Goal: Task Accomplishment & Management: Use online tool/utility

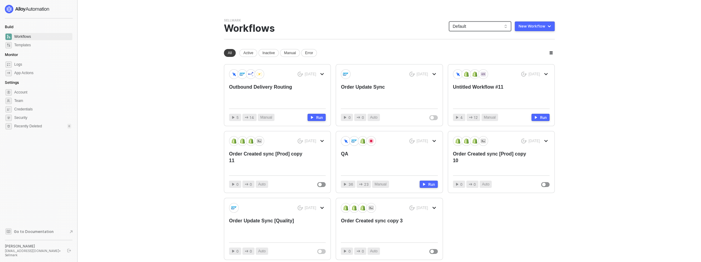
click at [476, 25] on span "Default" at bounding box center [479, 26] width 55 height 9
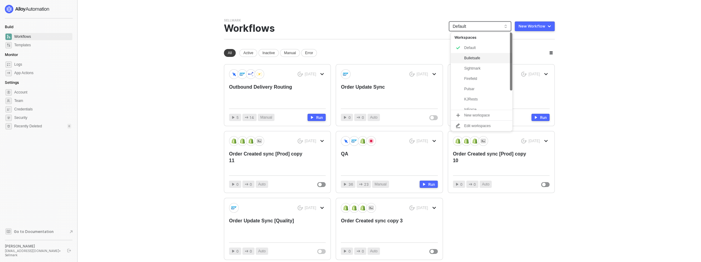
click at [475, 61] on div "Bulletsafe" at bounding box center [486, 57] width 45 height 7
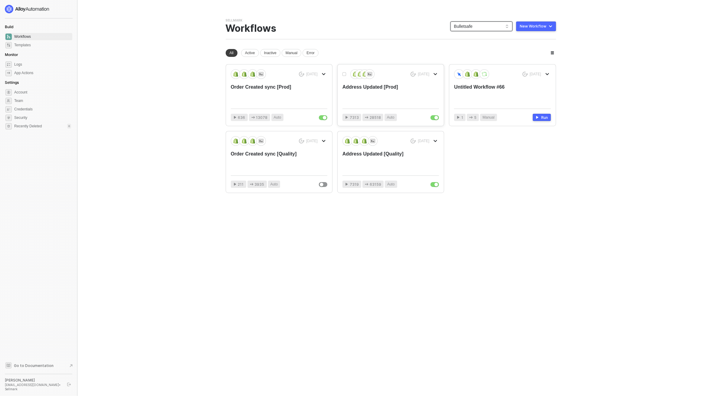
click at [379, 94] on div "Address Updated [Prod]" at bounding box center [381, 94] width 77 height 20
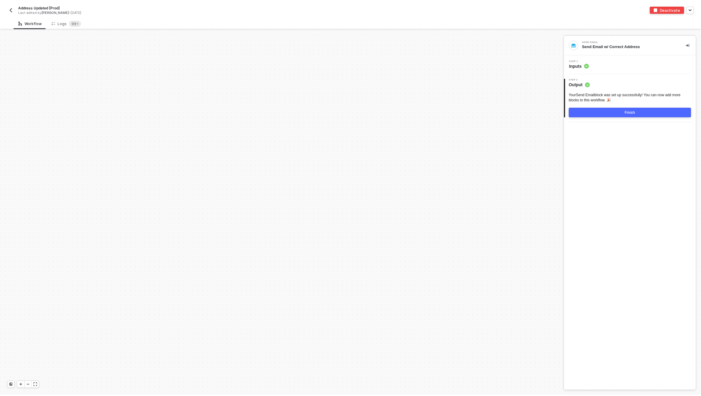
scroll to position [2518, 0]
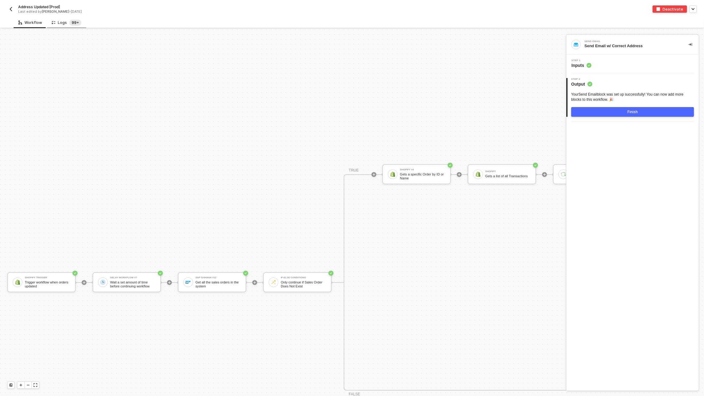
click at [72, 25] on sup "99+" at bounding box center [75, 23] width 12 height 6
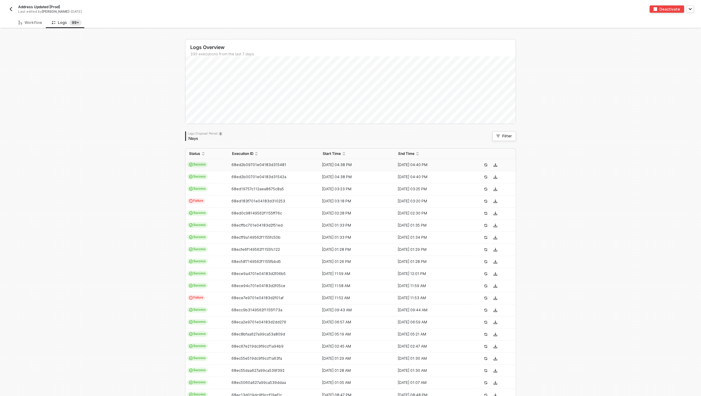
click at [202, 164] on span "Success" at bounding box center [197, 164] width 20 height 5
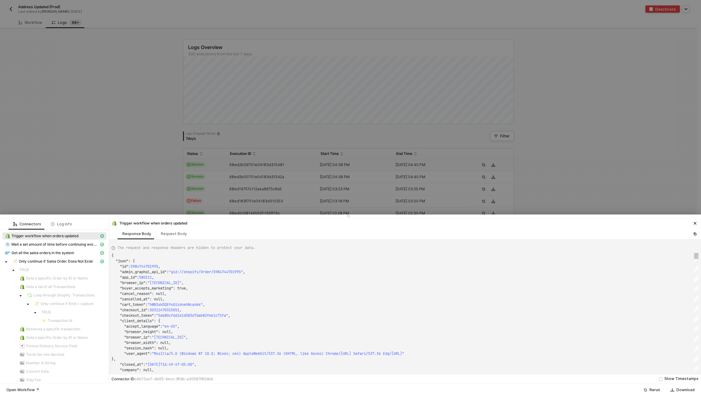
scroll to position [54, 0]
click at [43, 253] on span "Get all the sales orders in the system" at bounding box center [43, 253] width 63 height 5
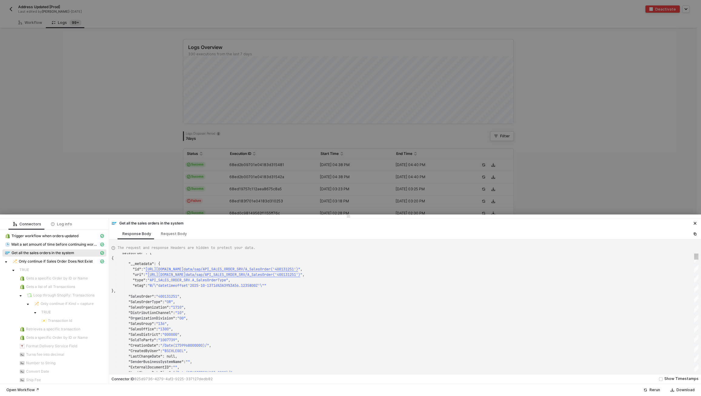
type textarea ""CreatedByUser": "BSCHLEGEL", "LastChangeDate": null, "SenderBusinessSystemName…"
click at [269, 362] on div ""SenderBusinessSystemName" : "" ," at bounding box center [404, 361] width 586 height 5
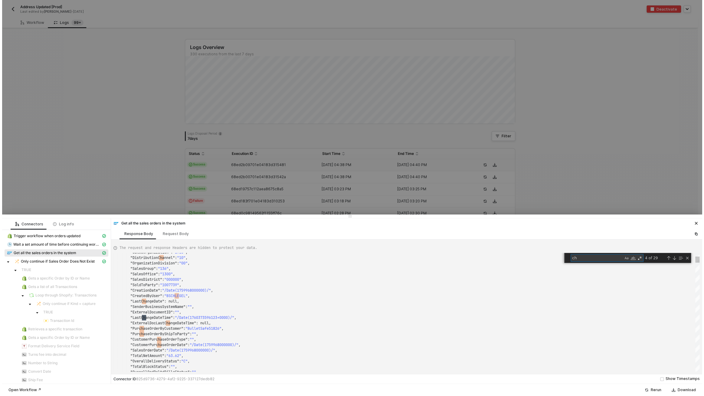
scroll to position [11, 35]
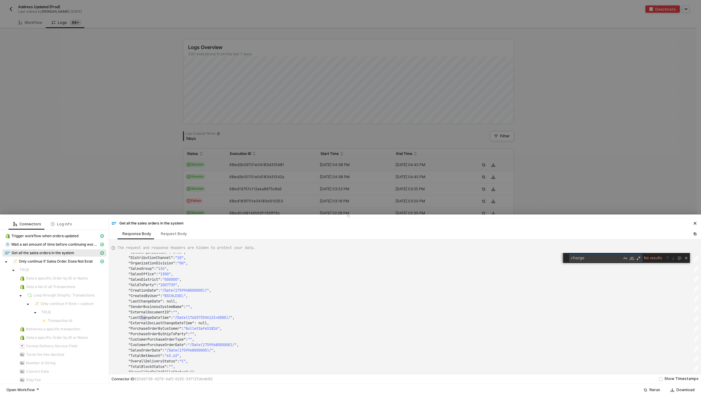
type textarea "charge"
drag, startPoint x: 119, startPoint y: 206, endPoint x: 112, endPoint y: 159, distance: 47.5
click at [119, 206] on div at bounding box center [350, 198] width 701 height 396
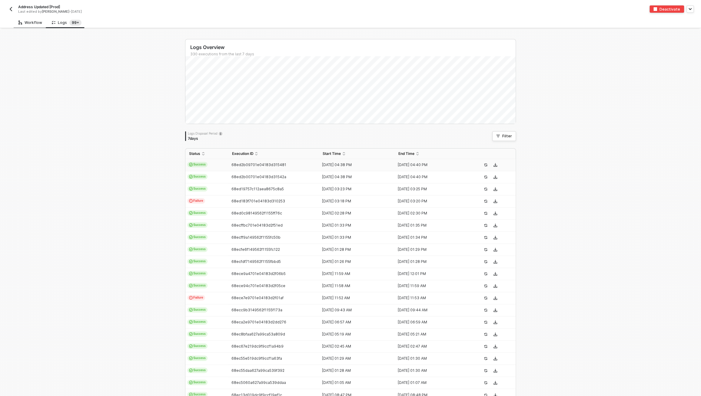
click at [33, 20] on div "Workflow" at bounding box center [30, 22] width 24 height 5
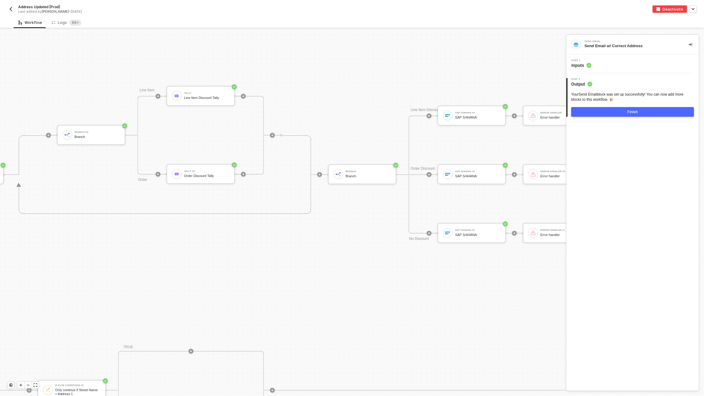
scroll to position [2518, 1852]
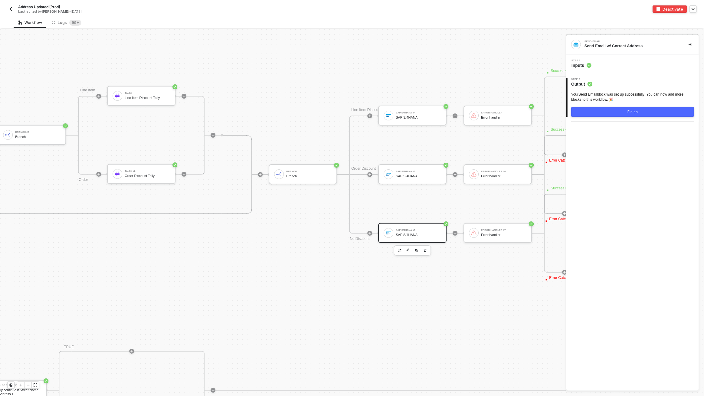
click at [419, 235] on div "SAP S/4HANA" at bounding box center [418, 235] width 45 height 4
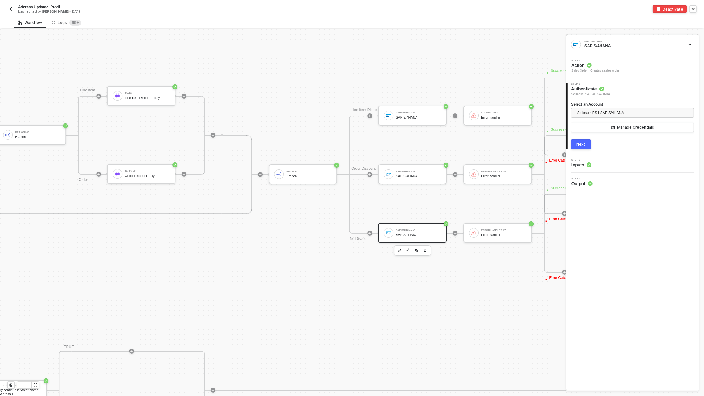
click at [615, 164] on div "Step 3 Inputs" at bounding box center [633, 163] width 131 height 9
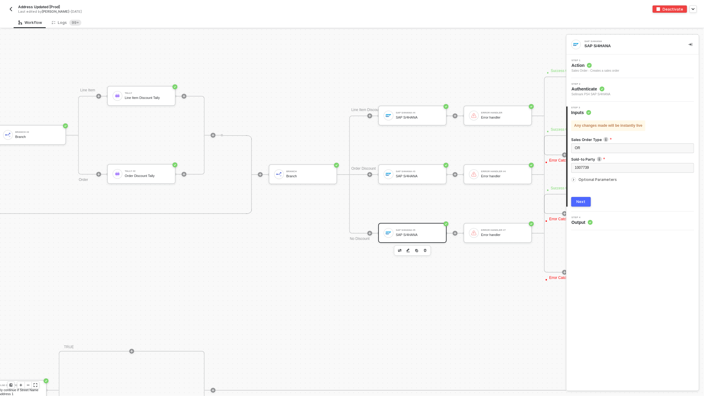
click at [607, 178] on span "Optional Parameters" at bounding box center [598, 179] width 38 height 5
click at [594, 180] on span "Optional Parameters" at bounding box center [598, 179] width 38 height 5
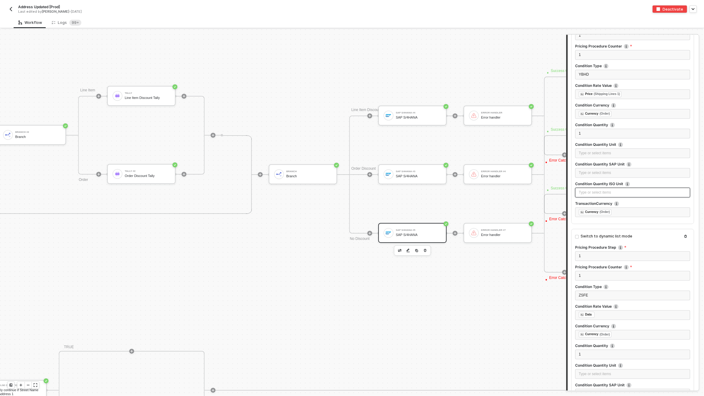
scroll to position [3931, 0]
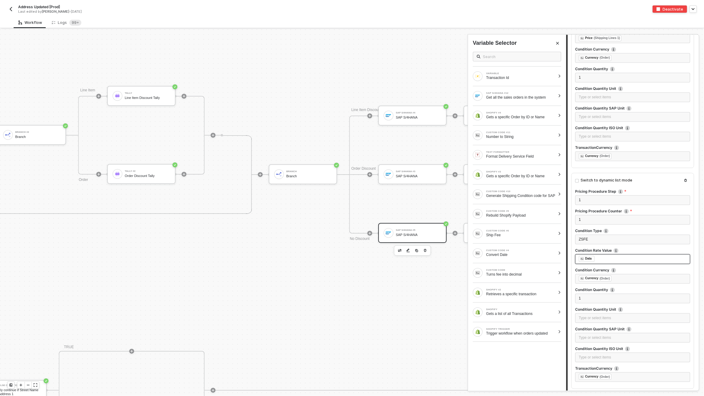
click at [606, 256] on div "﻿ ﻿ Data ﻿" at bounding box center [633, 259] width 108 height 7
click at [519, 132] on div "CUSTOM CODE #11" at bounding box center [521, 132] width 69 height 2
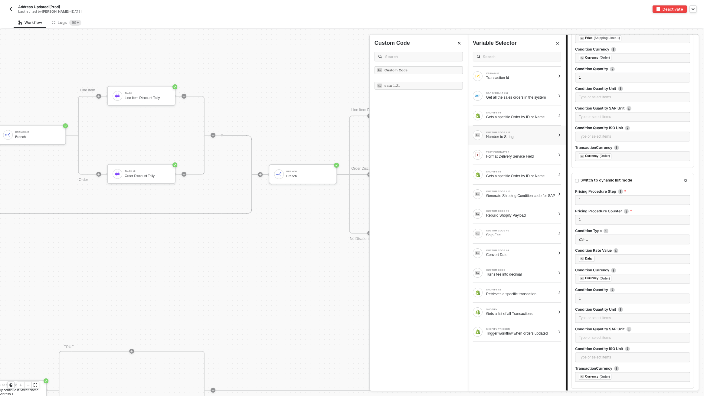
click at [556, 42] on icon "Close" at bounding box center [558, 43] width 4 height 4
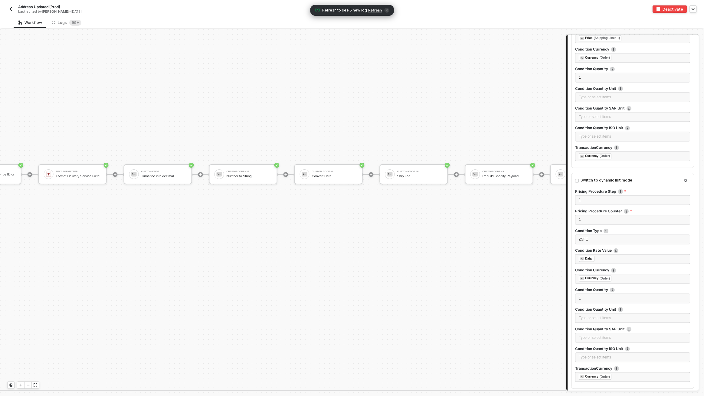
scroll to position [2518, 1089]
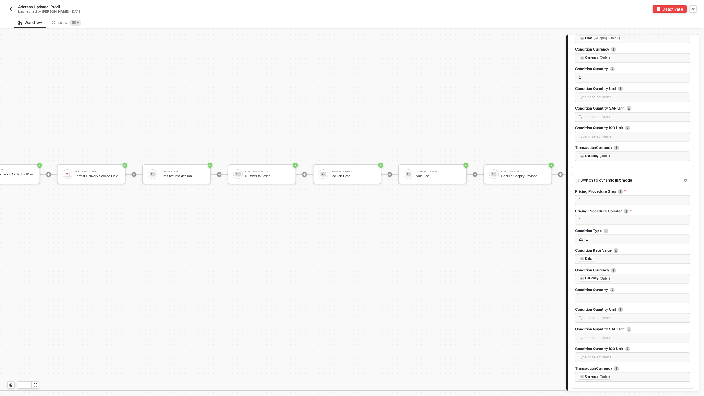
click at [12, 11] on img "button" at bounding box center [10, 9] width 5 height 5
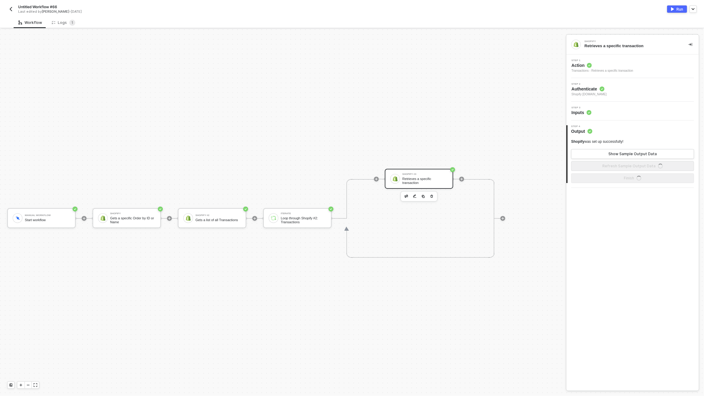
scroll to position [11, 0]
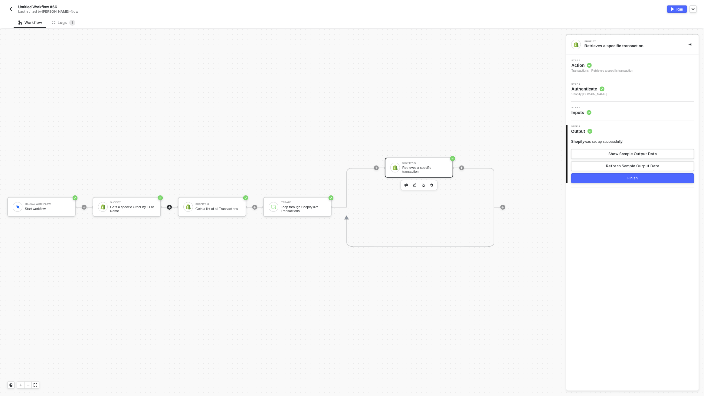
click at [170, 209] on icon "icon-play" at bounding box center [170, 208] width 4 height 4
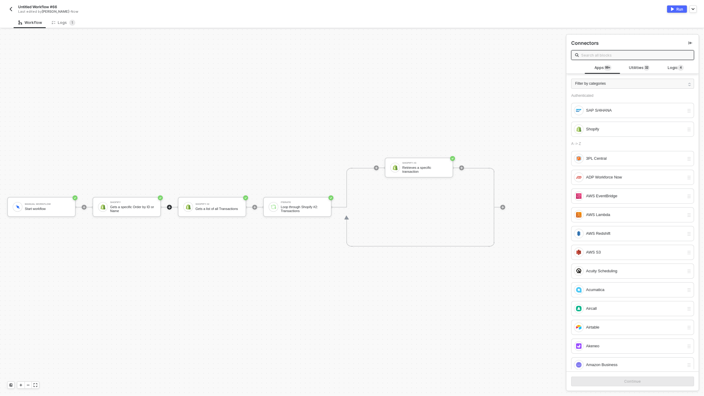
click at [598, 55] on input "text" at bounding box center [636, 55] width 109 height 7
click at [596, 112] on div "SAP S/4HANA" at bounding box center [635, 110] width 98 height 7
click at [634, 379] on div "Continue" at bounding box center [633, 381] width 17 height 5
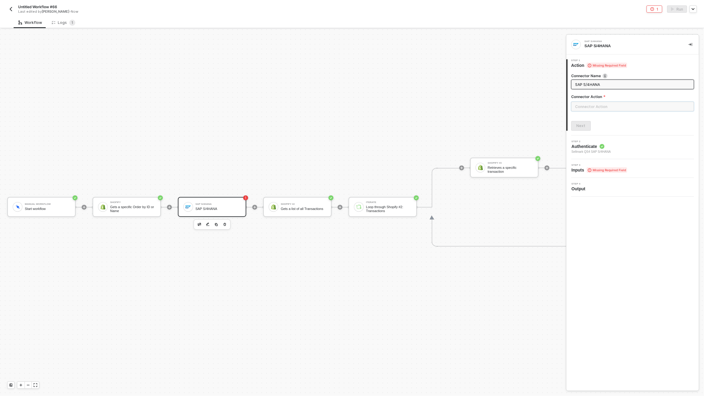
click at [594, 106] on input "text" at bounding box center [633, 107] width 123 height 10
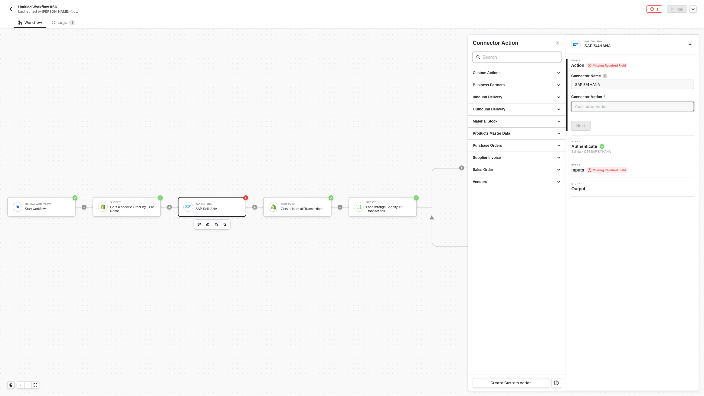
click at [504, 58] on input "text" at bounding box center [517, 57] width 69 height 8
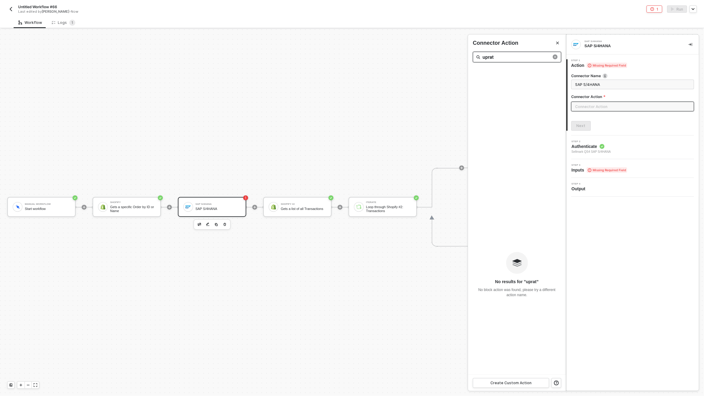
type input "uprate"
type input "update"
click at [498, 109] on div "Sales Order" at bounding box center [517, 109] width 88 height 5
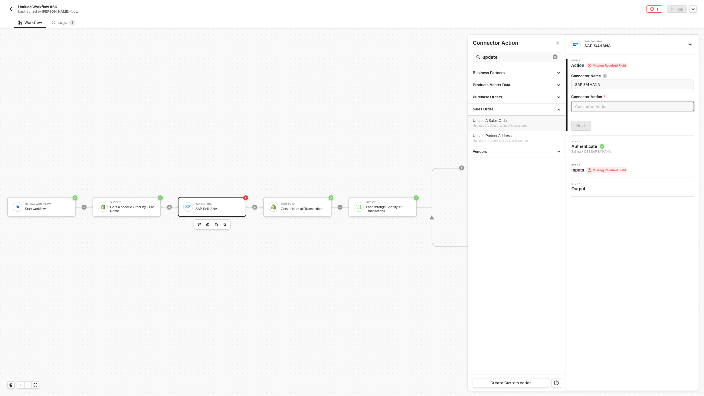
click at [493, 125] on span "Updates the data of a specific sales order" at bounding box center [501, 125] width 56 height 3
type input "Updates the data of a specific sales order"
type input "Sales Order - Update A Sales Order"
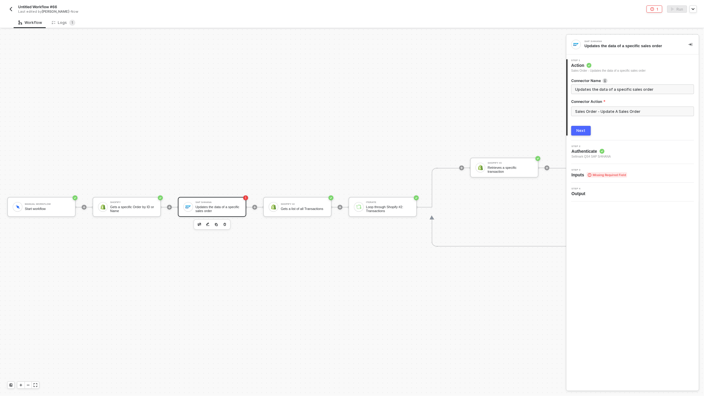
click at [577, 131] on button "Next" at bounding box center [582, 131] width 20 height 10
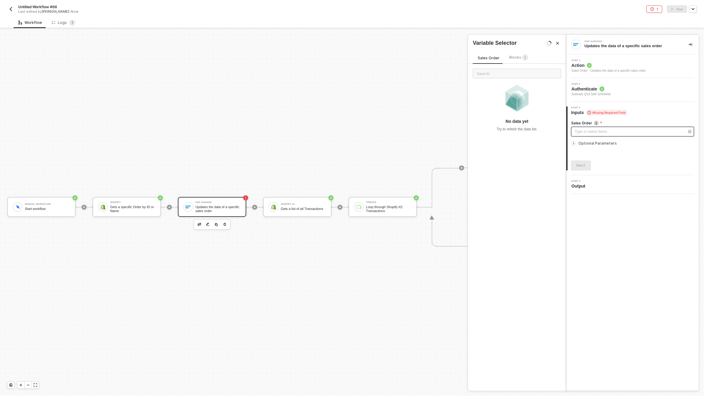
click at [608, 130] on div "Type or select items ﻿" at bounding box center [630, 132] width 110 height 6
click at [512, 60] on div "Blocks 1" at bounding box center [519, 57] width 19 height 7
click at [595, 141] on span "Optional Parameters" at bounding box center [598, 143] width 38 height 5
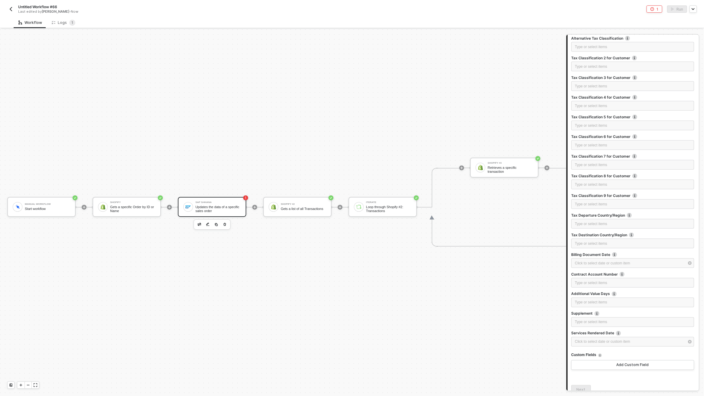
scroll to position [1068, 0]
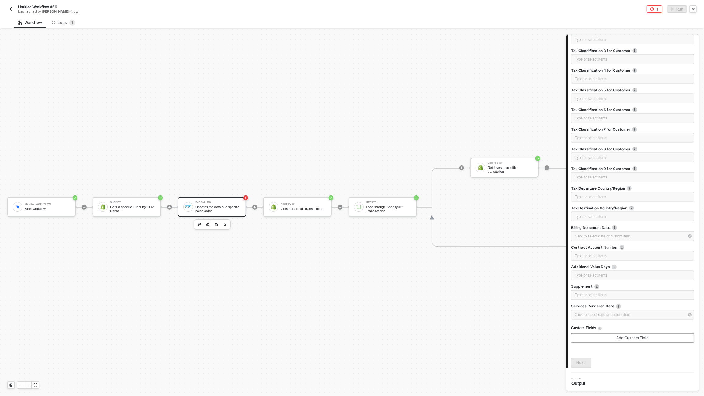
click at [612, 338] on button "Add Custom Field" at bounding box center [633, 339] width 123 height 10
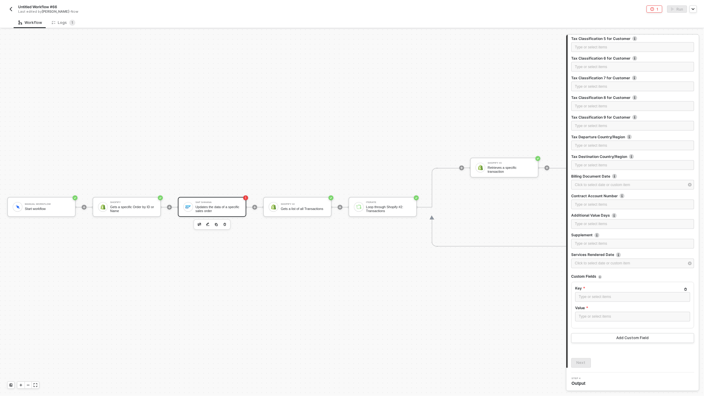
click at [602, 341] on button "Add Custom Field" at bounding box center [633, 339] width 123 height 10
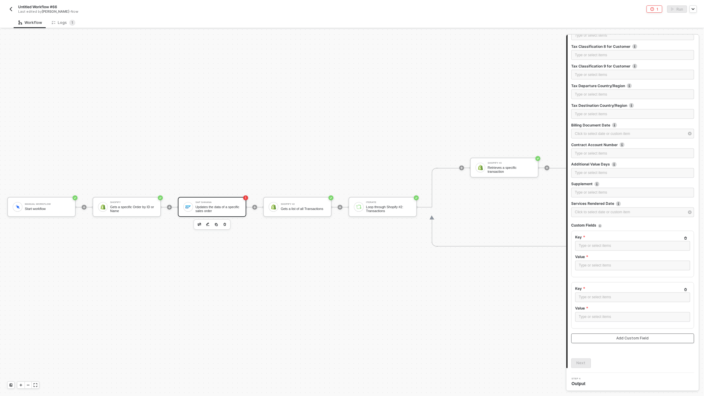
click at [602, 341] on button "Add Custom Field" at bounding box center [633, 339] width 123 height 10
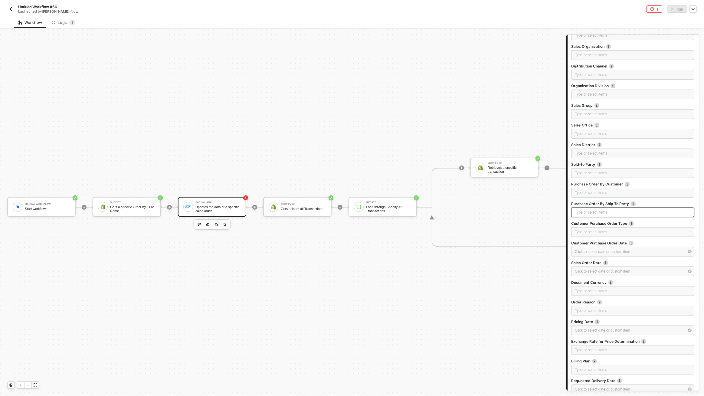
scroll to position [0, 0]
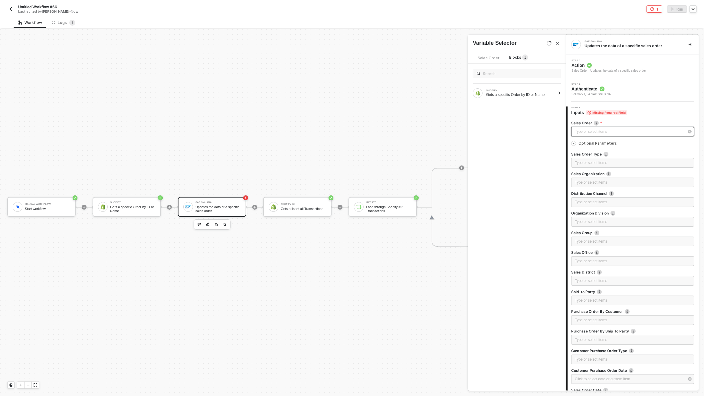
click at [588, 131] on div "Type or select items ﻿" at bounding box center [630, 132] width 110 height 6
click at [483, 59] on span "Sales Order" at bounding box center [489, 58] width 22 height 5
click at [10, 10] on img "button" at bounding box center [10, 9] width 5 height 5
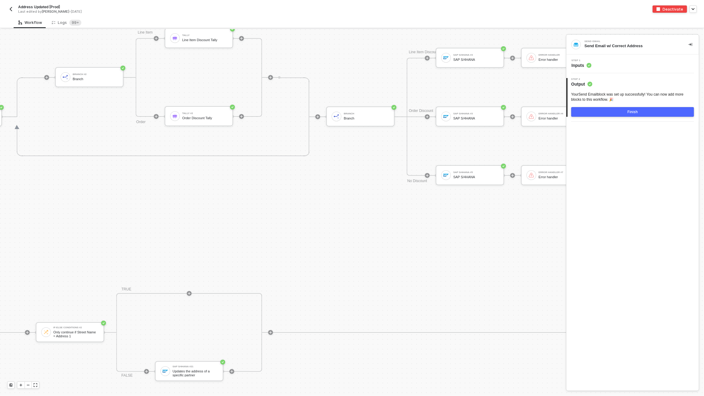
scroll to position [2576, 1798]
click at [466, 185] on div "SAP S/4HANA #5 SAP S/4HANA" at bounding box center [467, 175] width 68 height 21
click at [466, 180] on div "SAP S/4HANA #5 SAP S/4HANA" at bounding box center [472, 176] width 45 height 12
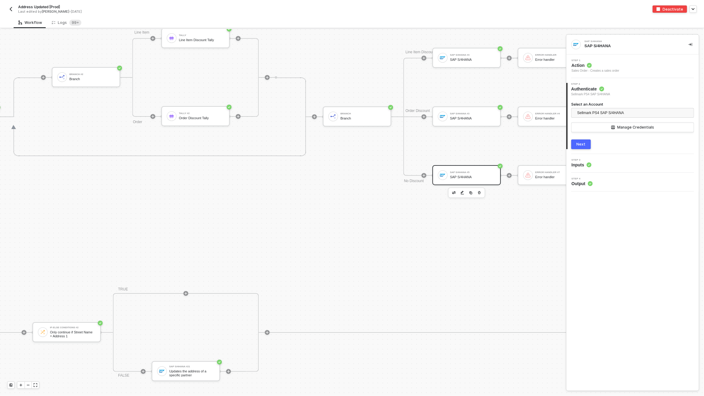
click at [617, 161] on div "Step 3 Inputs" at bounding box center [633, 163] width 131 height 9
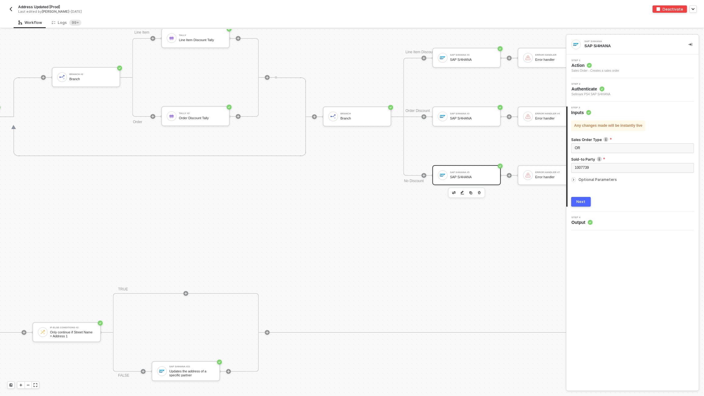
click at [583, 179] on span "Optional Parameters" at bounding box center [598, 179] width 38 height 5
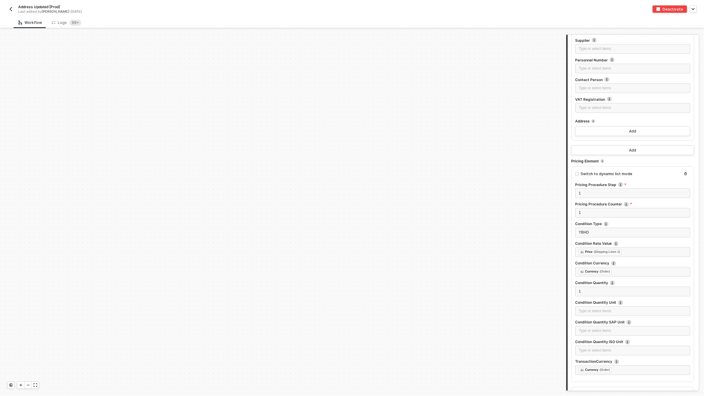
scroll to position [777, 1798]
click at [12, 9] on img "button" at bounding box center [10, 9] width 5 height 5
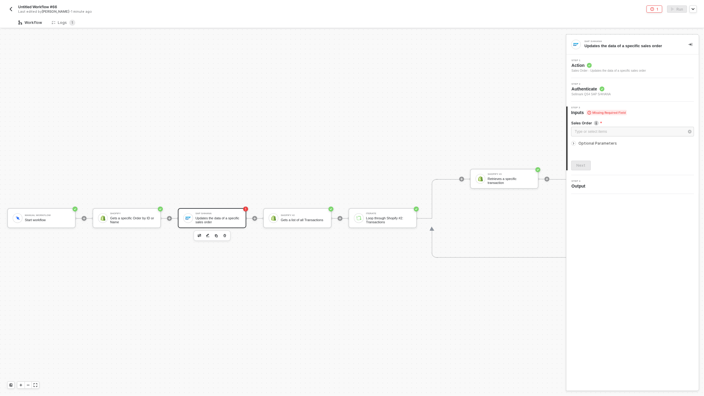
scroll to position [15, 0]
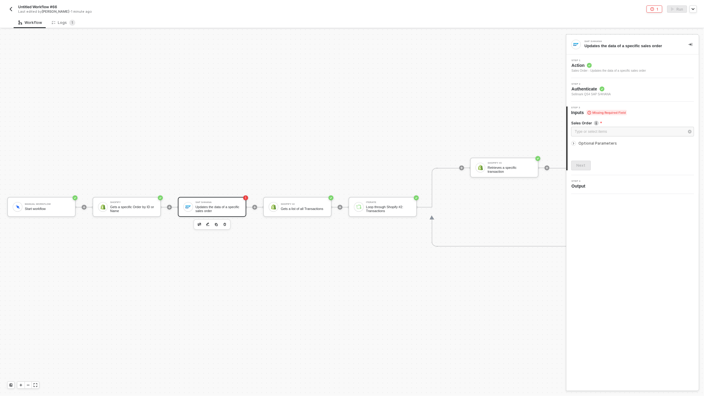
click at [612, 73] on div "Sales Order - Updates the data of a specific sales order" at bounding box center [609, 70] width 74 height 5
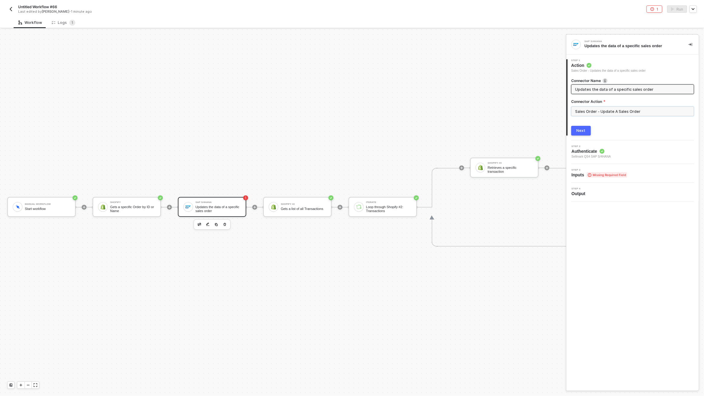
click at [605, 110] on input "Sales Order - Update A Sales Order" at bounding box center [633, 112] width 123 height 10
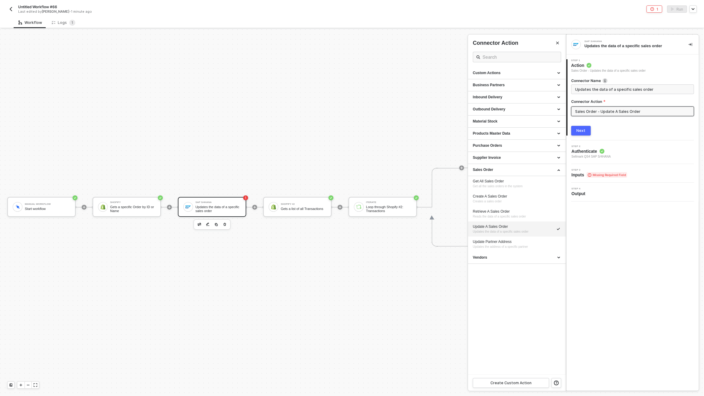
click at [622, 155] on div "Step 2 Authenticate Sellmark QS4 SAP S/4HANA" at bounding box center [633, 152] width 131 height 14
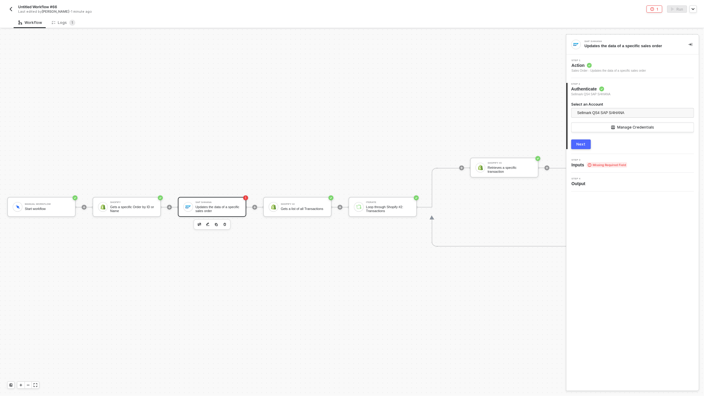
click at [586, 165] on span "Inputs Missing Required Field" at bounding box center [600, 165] width 56 height 6
click at [591, 132] on div "Type or select items ﻿" at bounding box center [630, 132] width 110 height 6
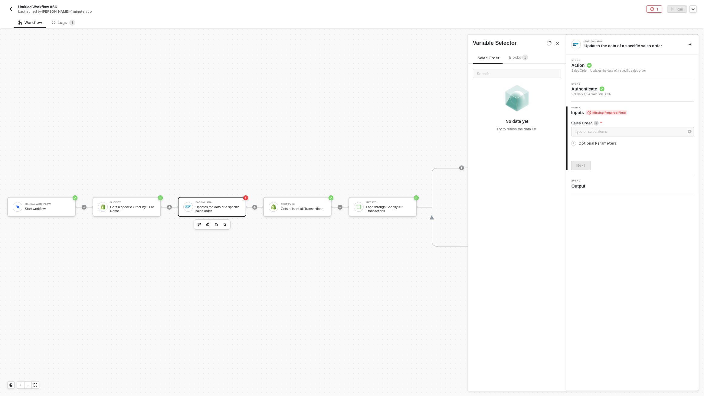
click at [587, 144] on span "Optional Parameters" at bounding box center [598, 143] width 38 height 5
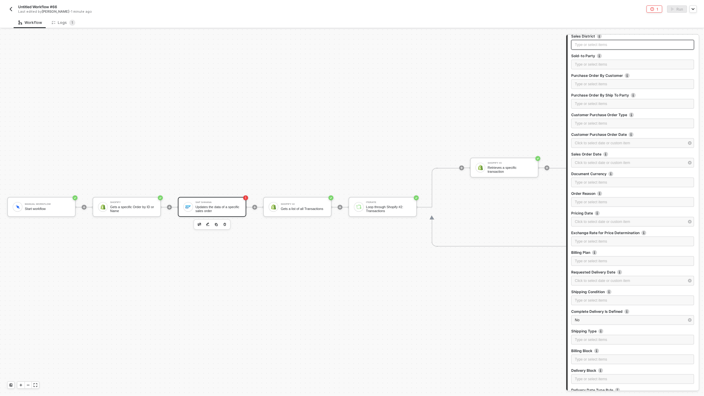
scroll to position [0, 0]
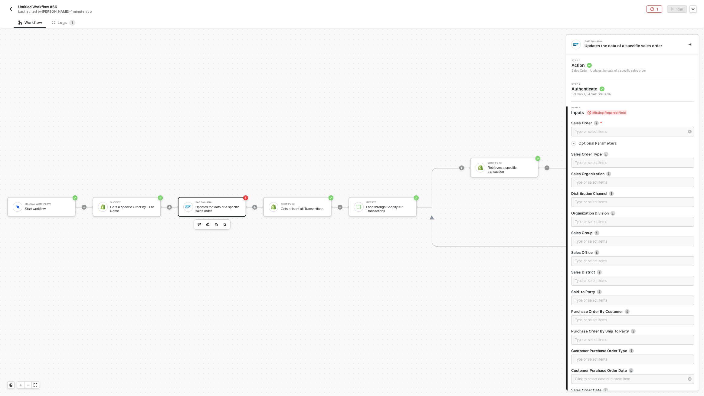
click at [11, 9] on img "button" at bounding box center [10, 9] width 5 height 5
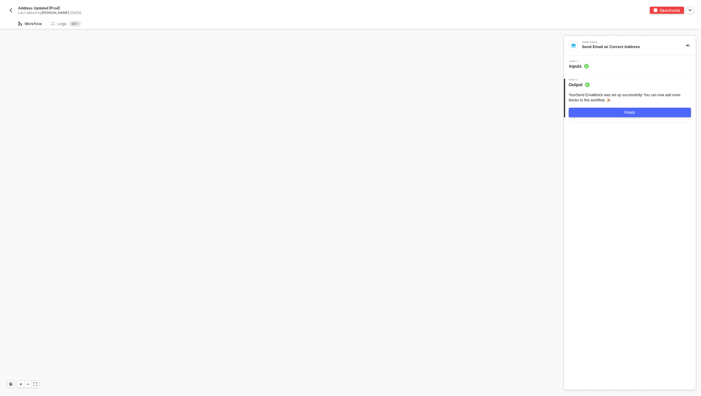
scroll to position [2217, 0]
click at [69, 22] on sup "99+" at bounding box center [75, 23] width 12 height 6
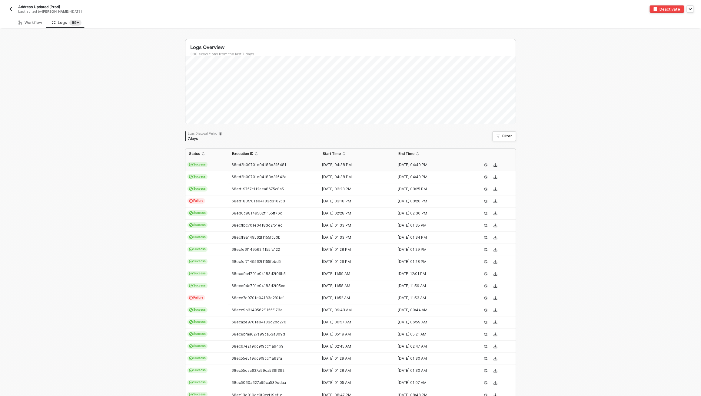
click at [206, 166] on td "Success" at bounding box center [206, 165] width 43 height 12
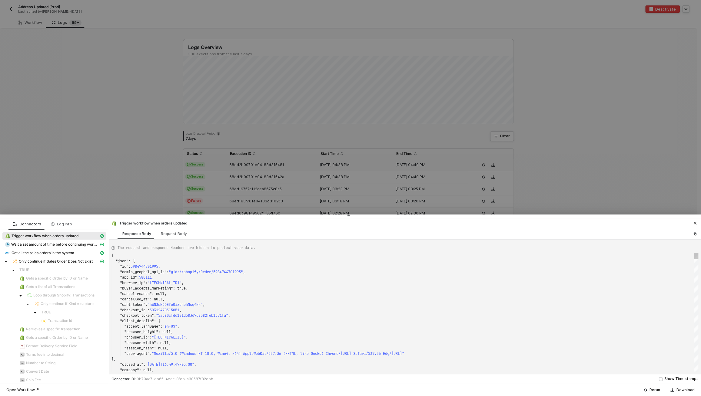
scroll to position [33, 78]
click at [237, 288] on div ""buyer_accepts_marketing" : true," at bounding box center [404, 288] width 586 height 5
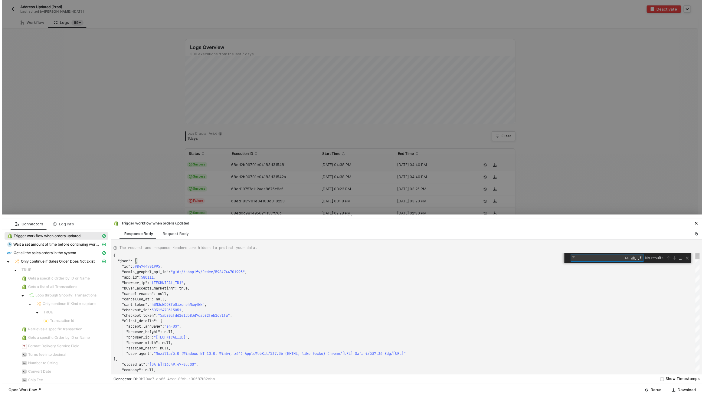
scroll to position [33, 72]
type textarea "ZS"
click at [160, 154] on div at bounding box center [350, 198] width 701 height 396
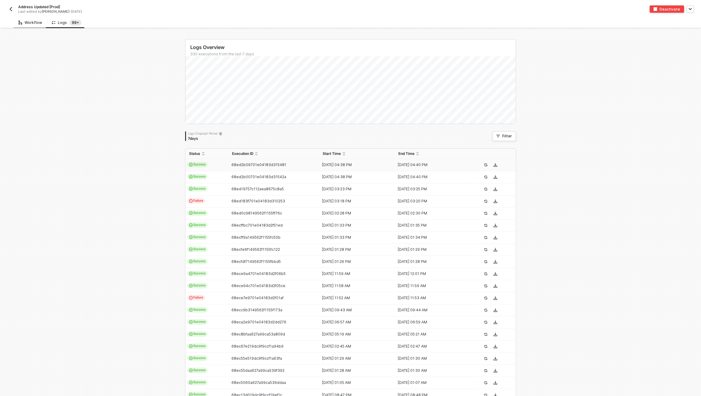
click at [24, 22] on div "Workflow" at bounding box center [30, 22] width 24 height 5
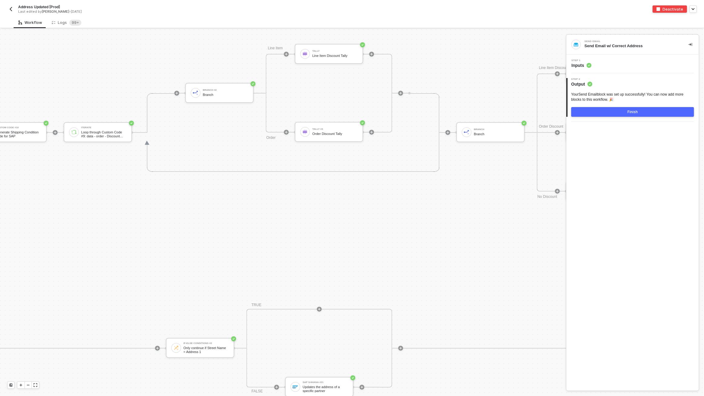
scroll to position [2560, 1735]
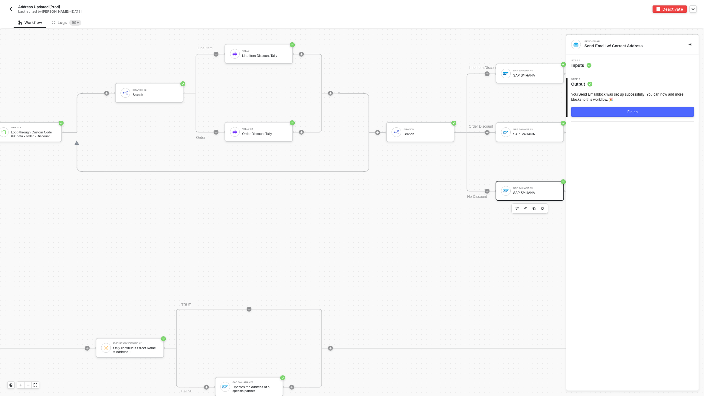
click at [524, 190] on div "SAP S/4HANA #5 SAP S/4HANA" at bounding box center [535, 191] width 45 height 12
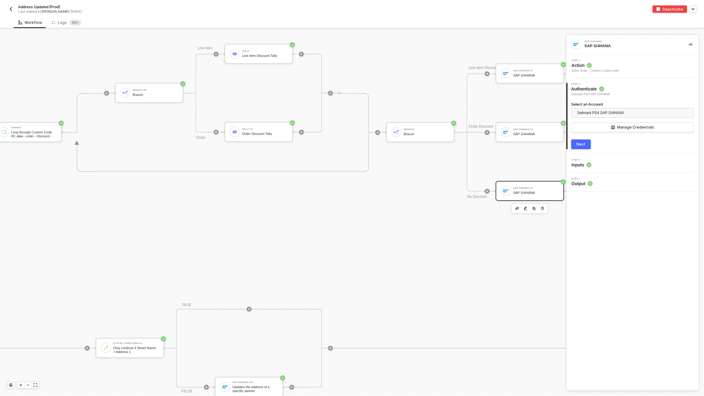
click at [597, 165] on div "Step 3 Inputs" at bounding box center [633, 163] width 131 height 9
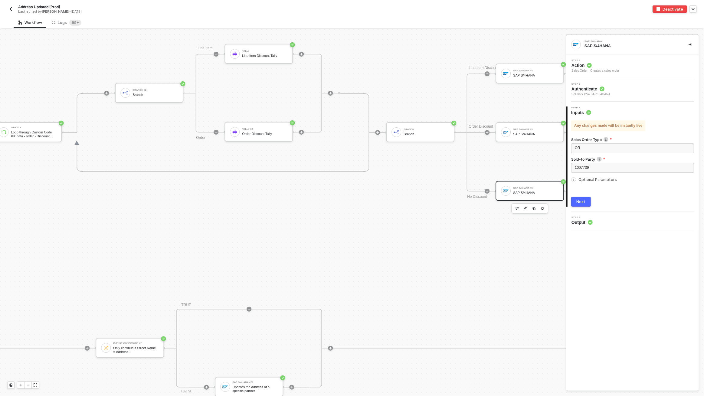
click at [598, 181] on span "Optional Parameters" at bounding box center [598, 179] width 38 height 5
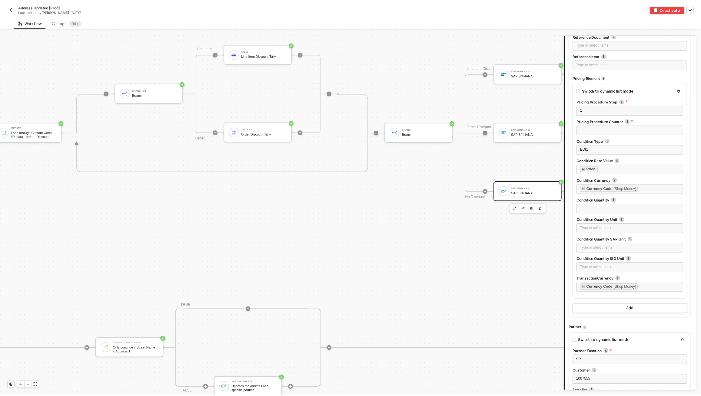
scroll to position [3988, 0]
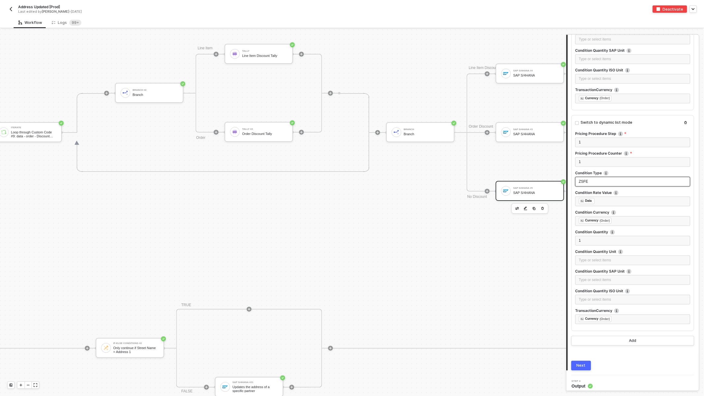
click at [583, 180] on span "ZSFE" at bounding box center [583, 182] width 9 height 4
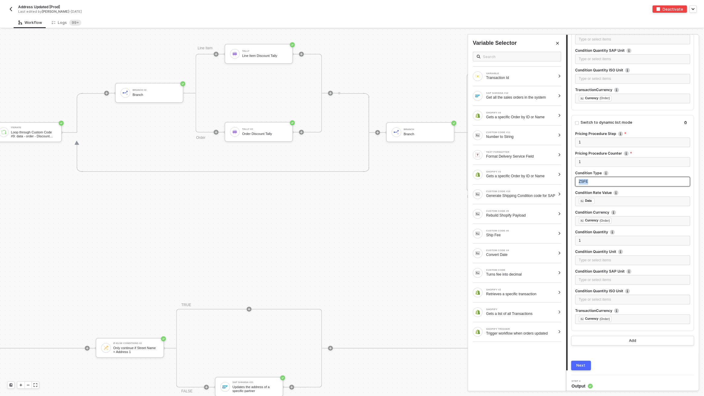
click at [583, 180] on span "ZSFE" at bounding box center [583, 182] width 9 height 4
copy span "ZSFE"
click at [71, 22] on sup "99+" at bounding box center [75, 23] width 12 height 6
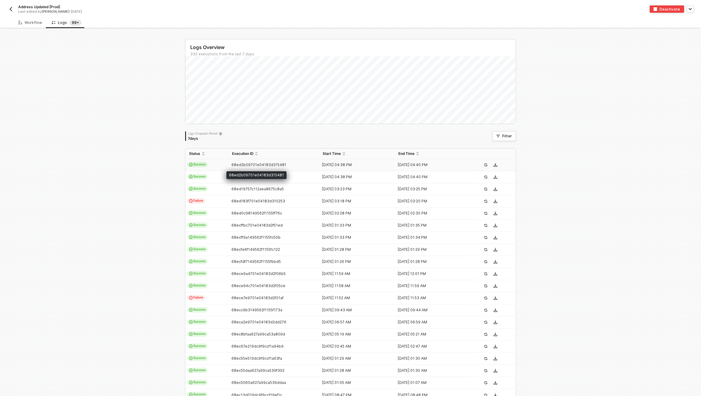
click at [246, 165] on span "68ed2b09701e04183d315481" at bounding box center [258, 165] width 55 height 5
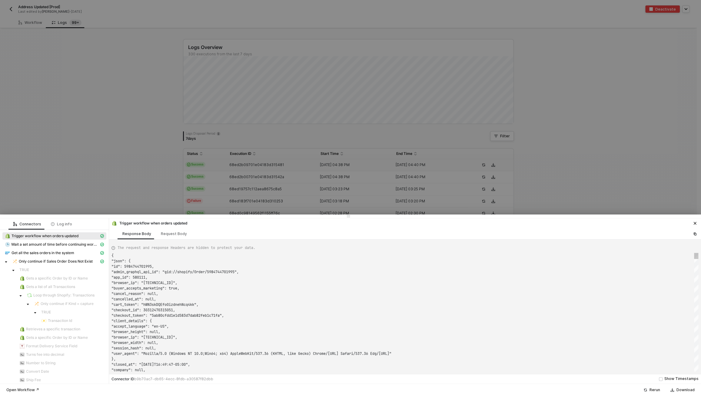
scroll to position [54, 0]
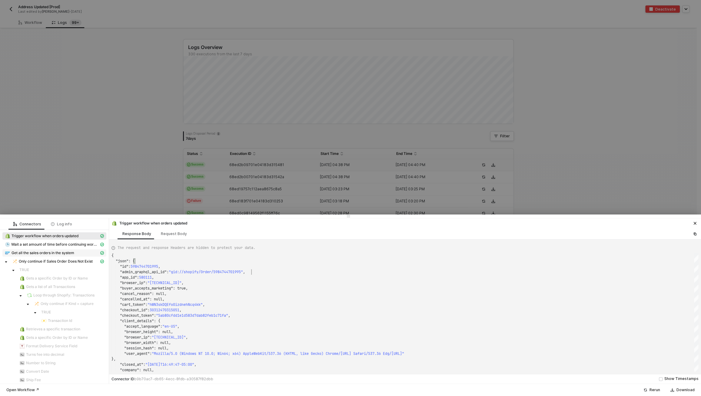
click at [79, 253] on div "Get all the sales orders in the system" at bounding box center [52, 252] width 94 height 5
type textarea "{ "json": { "salesOrder": [ { "__metadata": { "id": "[URL][DOMAIN_NAME]", "uri"…"
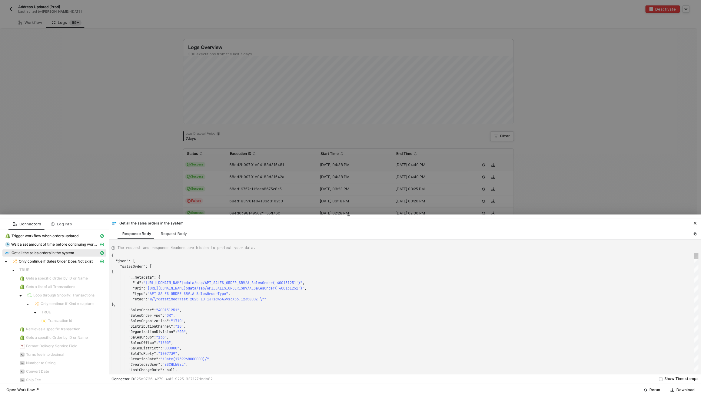
scroll to position [33, 148]
click at [260, 287] on span "odata/sap/API_SALES_ORDER_SRV/A_SalesOrder('400131" at bounding box center [239, 288] width 106 height 5
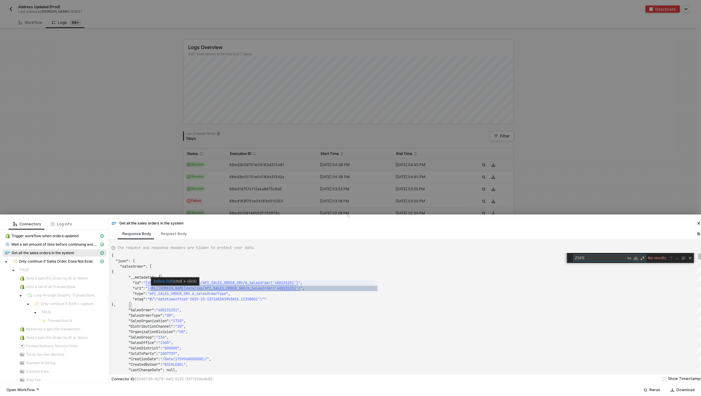
type textarea "p"
type textarea ""SalesOrderDate": "/Date(1759968000000)/", "TotalNetAmount": "63.62", "OverallD…"
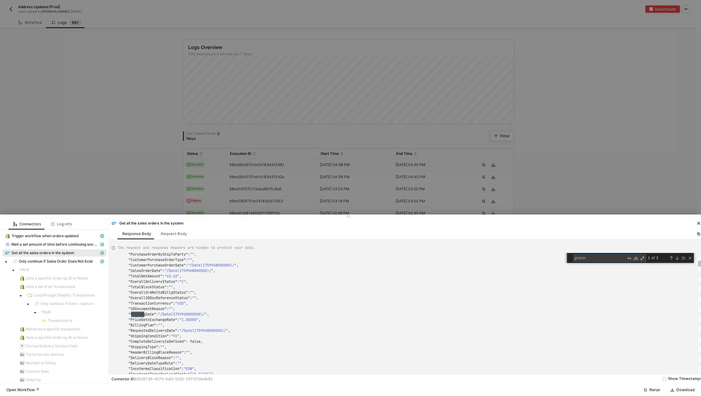
scroll to position [54, 35]
type textarea "pricing"
type textarea ""to_PricingElement": { "__deferred": { "uri": "[URL][DOMAIN_NAME]" } }, "to_Rel…"
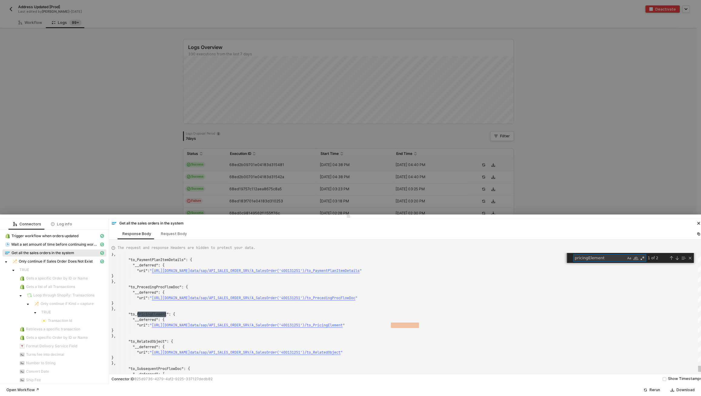
scroll to position [54, 57]
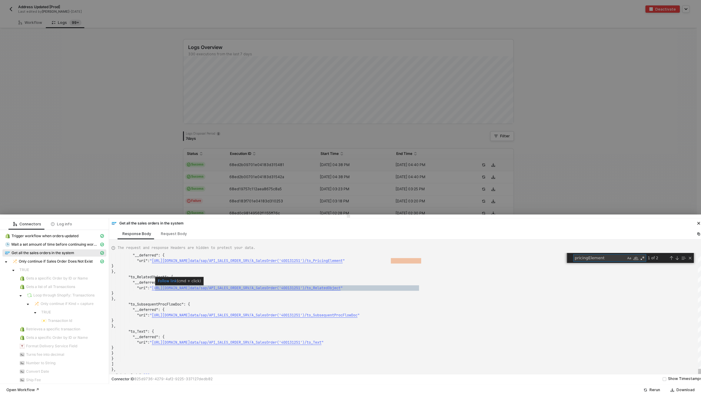
type textarea "pricingElement"
click at [275, 289] on div "} }, "to_RelatedObject" : { "__deferred" : { "uri" : " [URL][DOMAIN_NAME] data/…" at bounding box center [406, 314] width 590 height 123
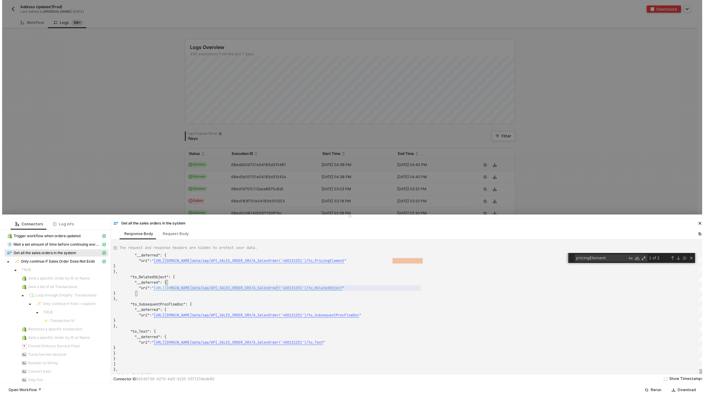
scroll to position [38, 161]
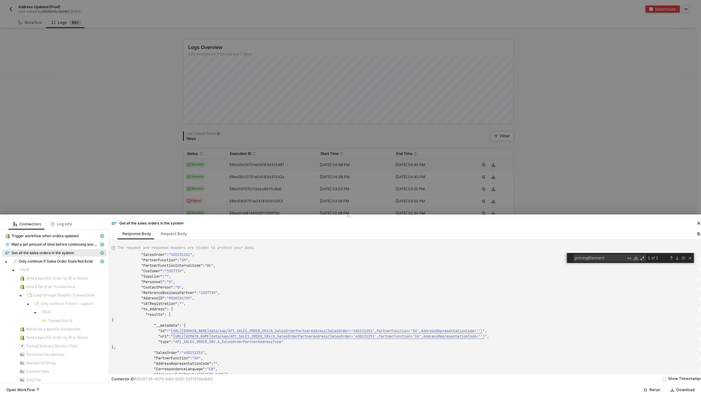
click at [174, 102] on div at bounding box center [350, 198] width 701 height 396
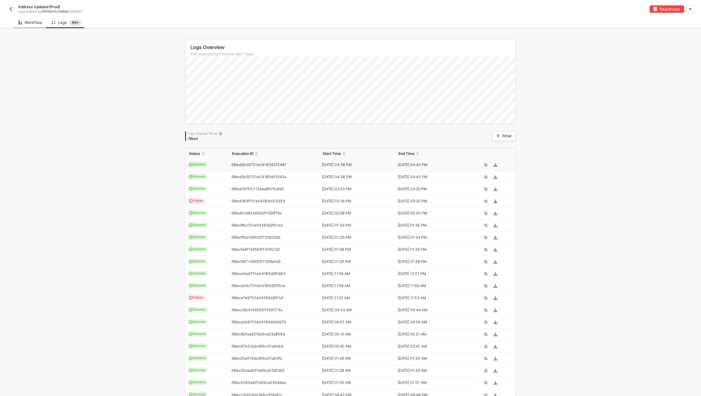
click at [35, 21] on div "Workflow" at bounding box center [30, 22] width 24 height 5
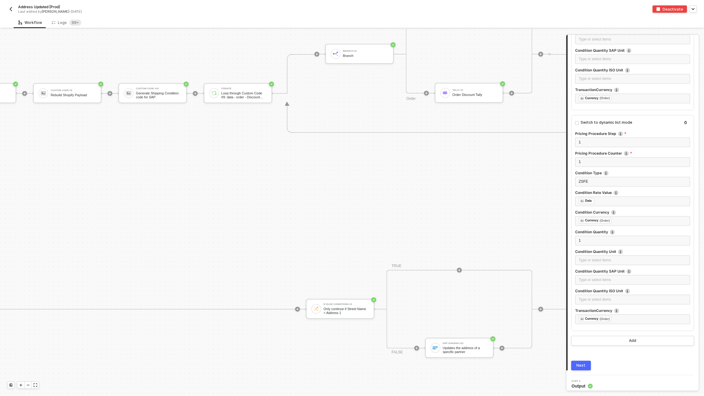
scroll to position [2599, 1561]
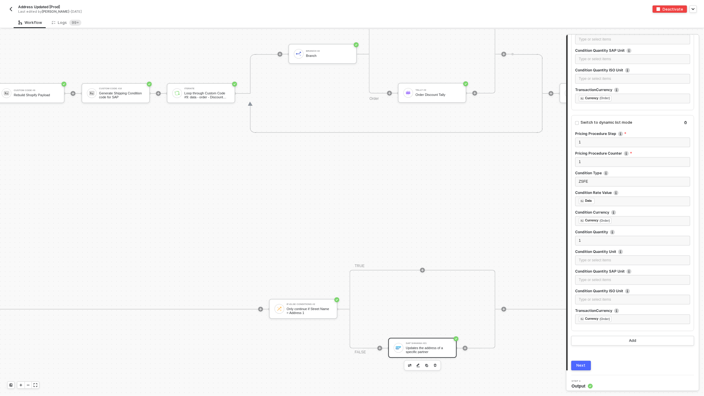
click at [411, 341] on div "SAP S/4HANA #21 Updates the address of a specific partner" at bounding box center [422, 348] width 68 height 20
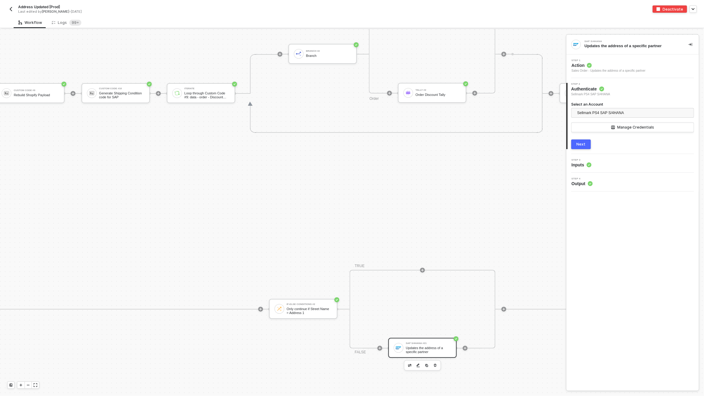
click at [592, 163] on icon at bounding box center [589, 165] width 5 height 5
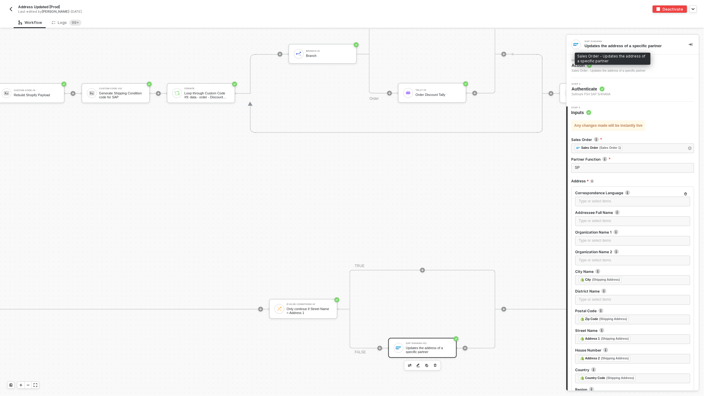
click at [611, 71] on div "Sales Order - Updates the address of a specific partner" at bounding box center [609, 70] width 74 height 5
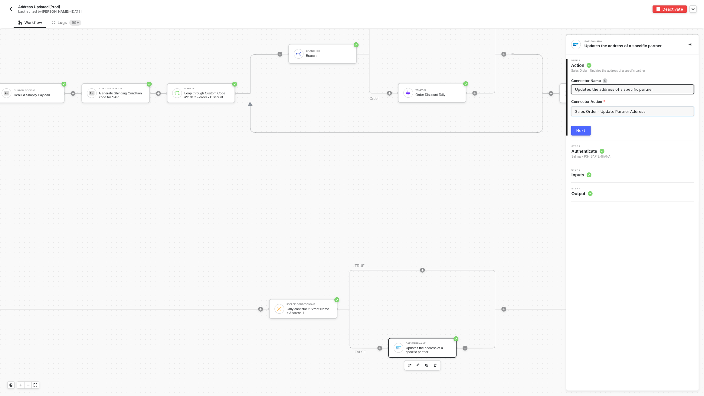
click at [615, 111] on input "Sales Order - Update Partner Address" at bounding box center [633, 112] width 123 height 10
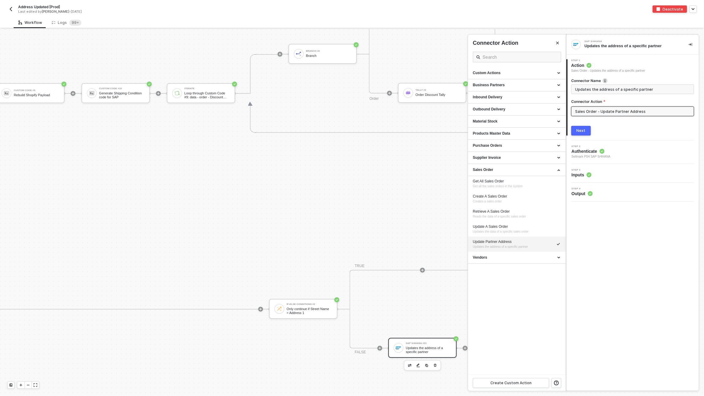
click at [632, 153] on div "Step 2 Authenticate Sellmark PS4 SAP S/4HANA" at bounding box center [633, 152] width 131 height 14
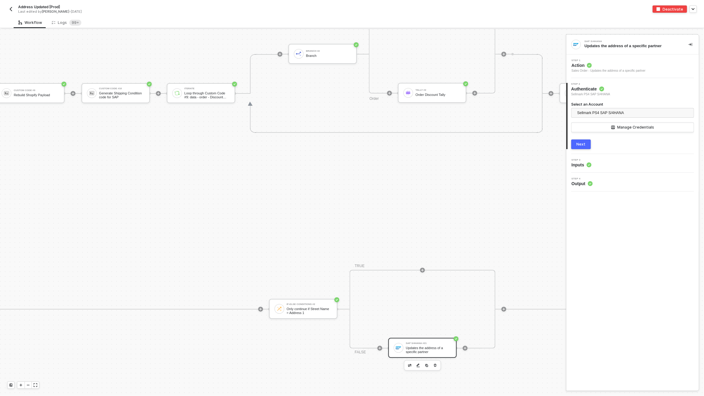
click at [629, 161] on div "Step 3 Inputs" at bounding box center [633, 163] width 131 height 9
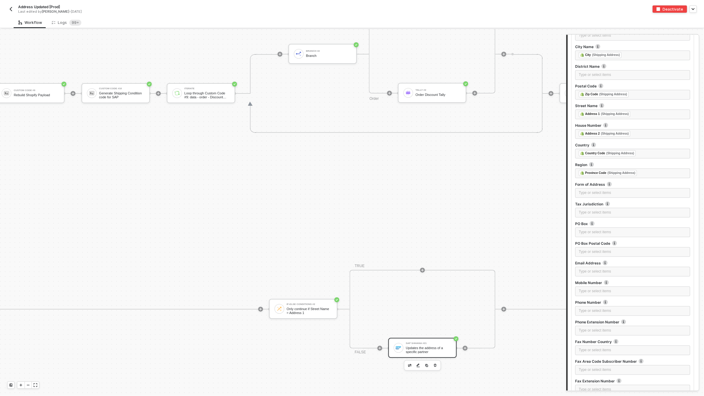
scroll to position [294, 0]
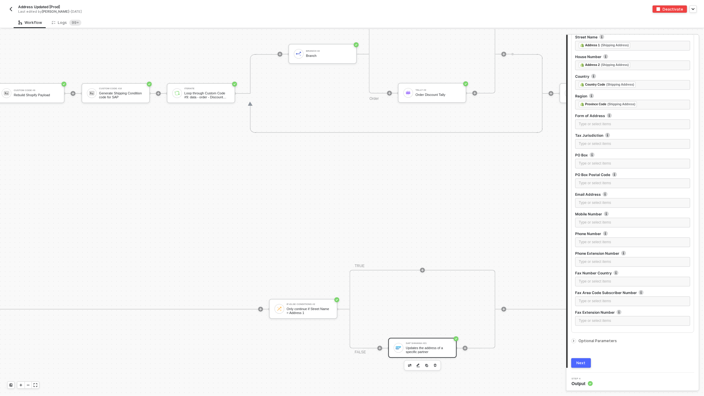
click at [587, 341] on span "Optional Parameters" at bounding box center [598, 341] width 38 height 5
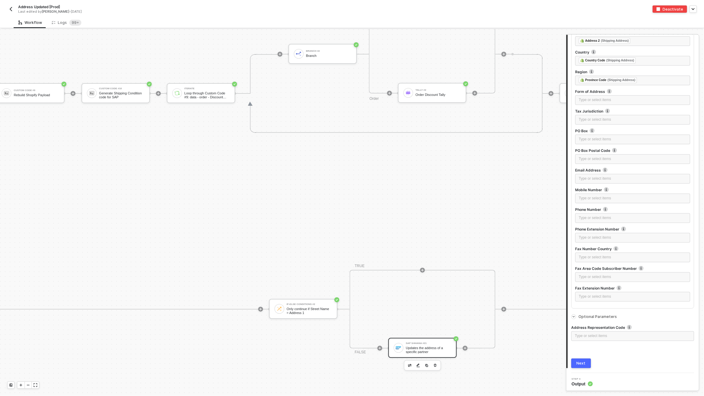
scroll to position [318, 0]
